Goal: Navigation & Orientation: Find specific page/section

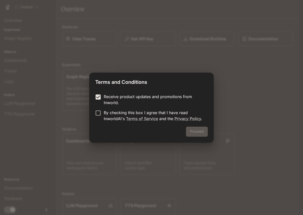
click at [97, 119] on label "By checking this box I agree that I have read InworldAI's Terms of Service and …" at bounding box center [148, 116] width 111 height 12
click at [196, 129] on button "Proceed" at bounding box center [197, 132] width 22 height 10
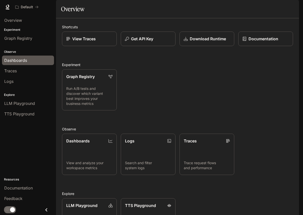
click at [28, 63] on link "Dashboards" at bounding box center [28, 61] width 52 height 10
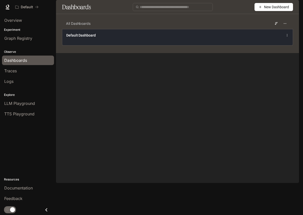
click at [94, 38] on span "Default Dashboard" at bounding box center [81, 35] width 30 height 5
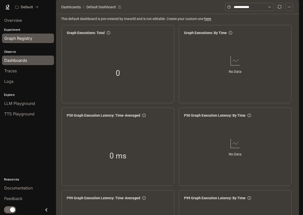
click at [34, 39] on div "Graph Registry" at bounding box center [28, 38] width 48 height 6
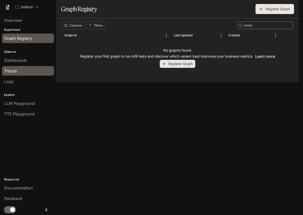
click at [14, 70] on span "Traces" at bounding box center [10, 71] width 13 height 6
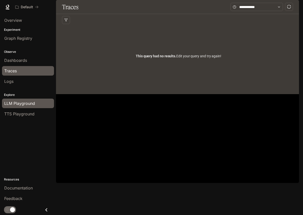
click at [14, 102] on span "LLM Playground" at bounding box center [19, 103] width 31 height 6
